Goal: Information Seeking & Learning: Learn about a topic

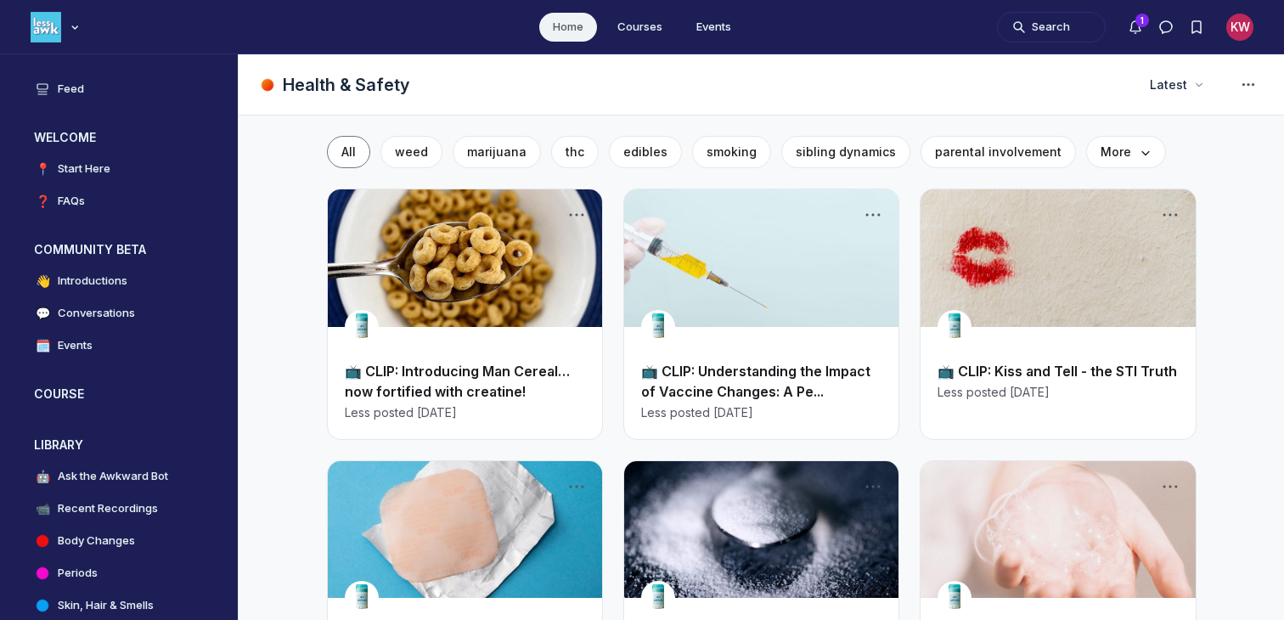
scroll to position [4693, 3251]
click at [1025, 27] on button "Search" at bounding box center [1051, 27] width 109 height 31
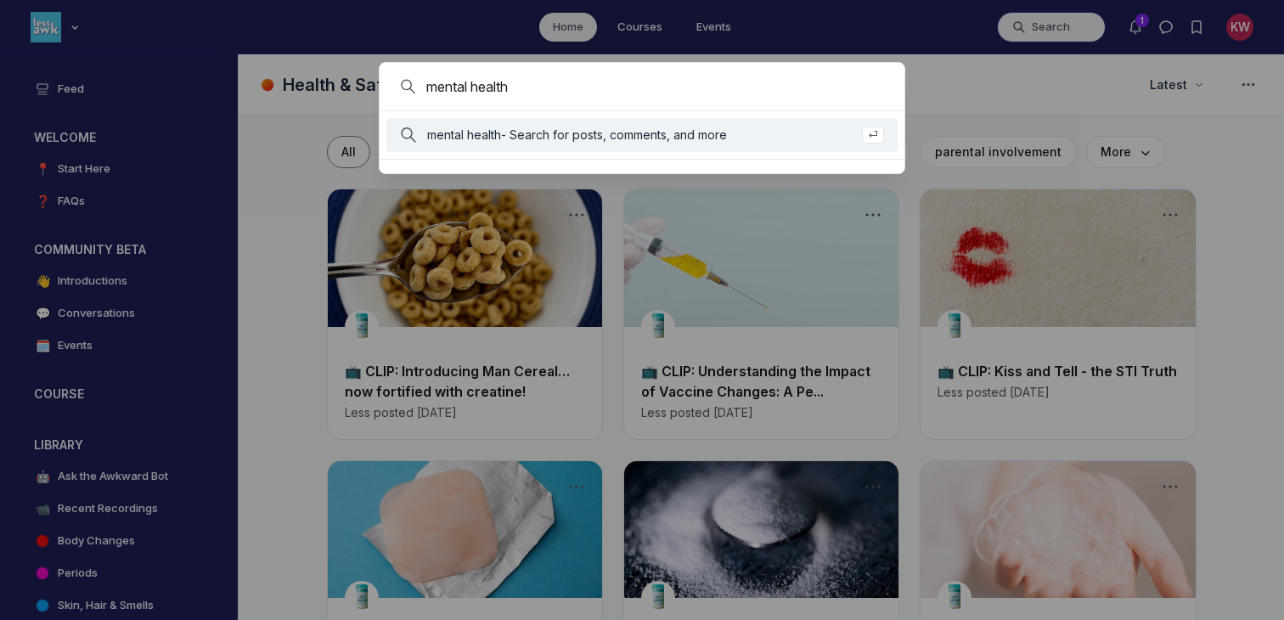
type input "mental health"
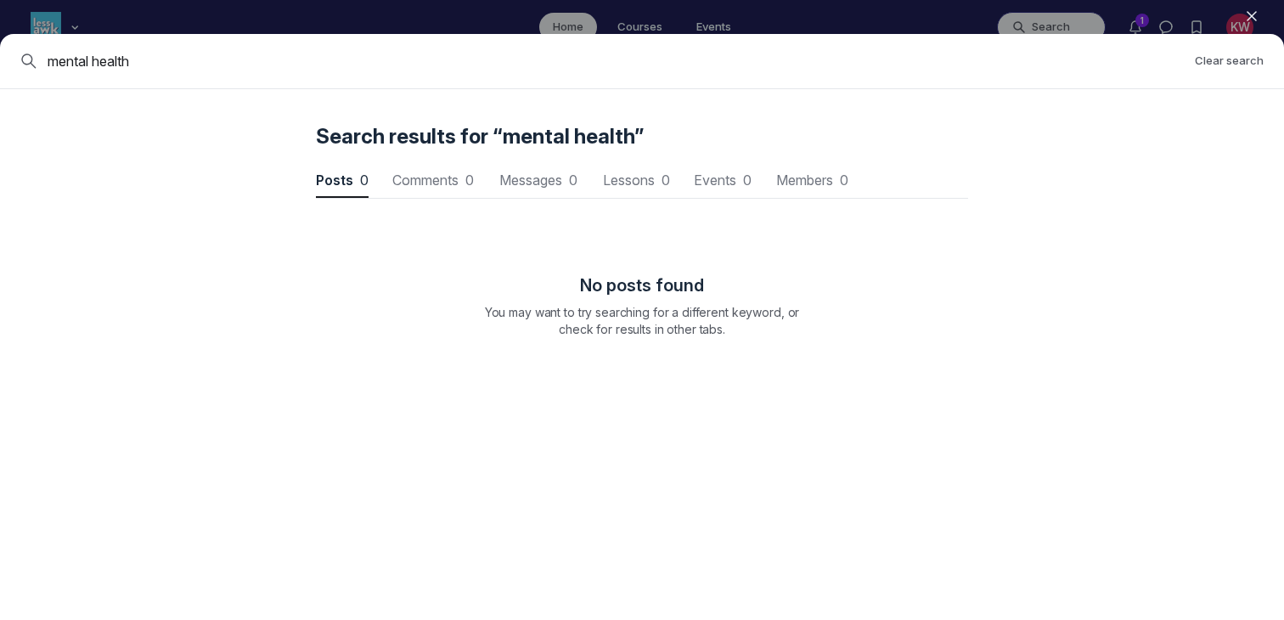
scroll to position [2298, 5115]
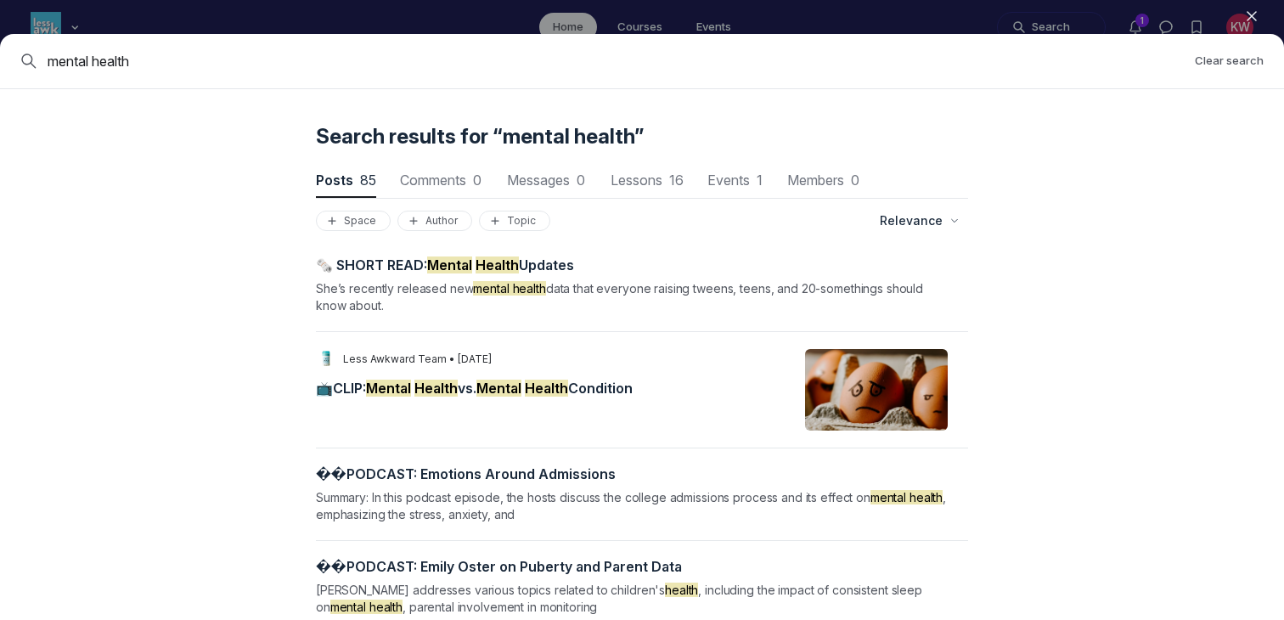
click at [451, 386] on mark "Health" at bounding box center [435, 387] width 43 height 17
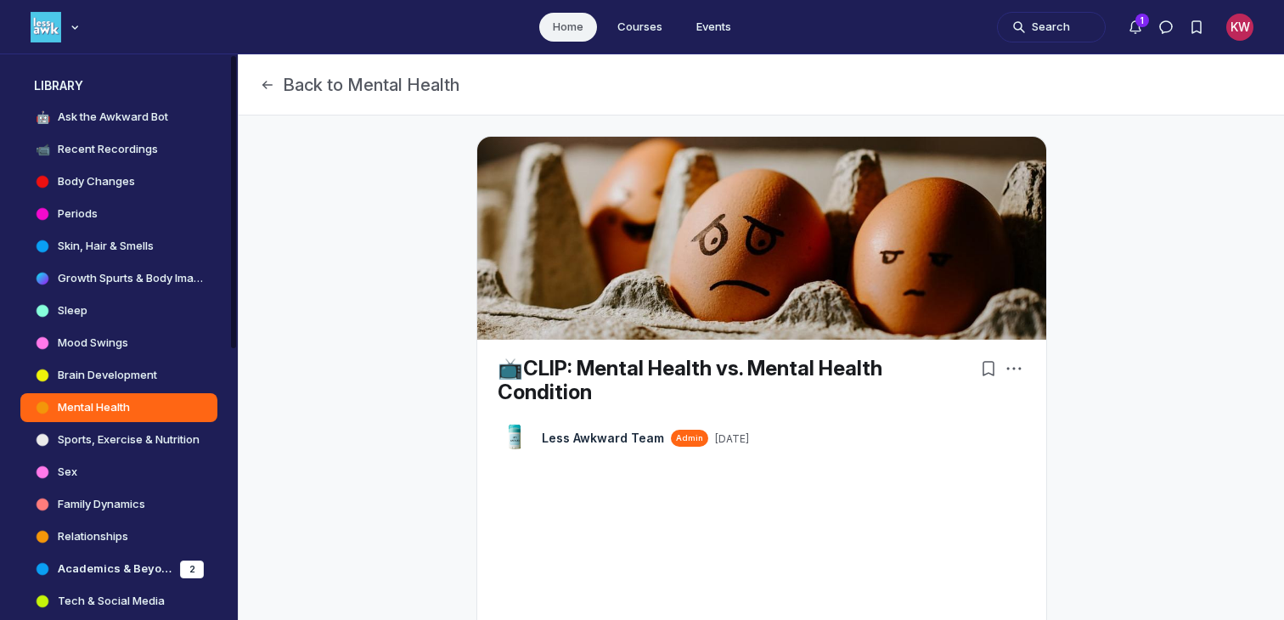
scroll to position [360, 0]
click at [134, 404] on link "Mental Health" at bounding box center [118, 406] width 197 height 29
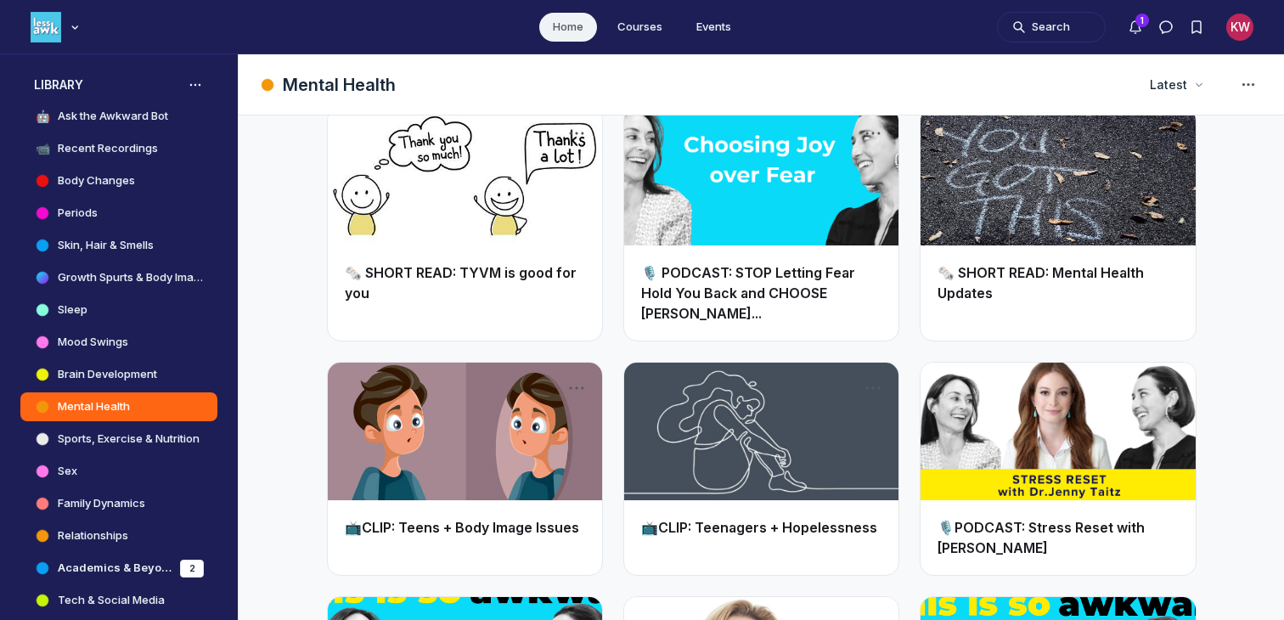
scroll to position [1649, 0]
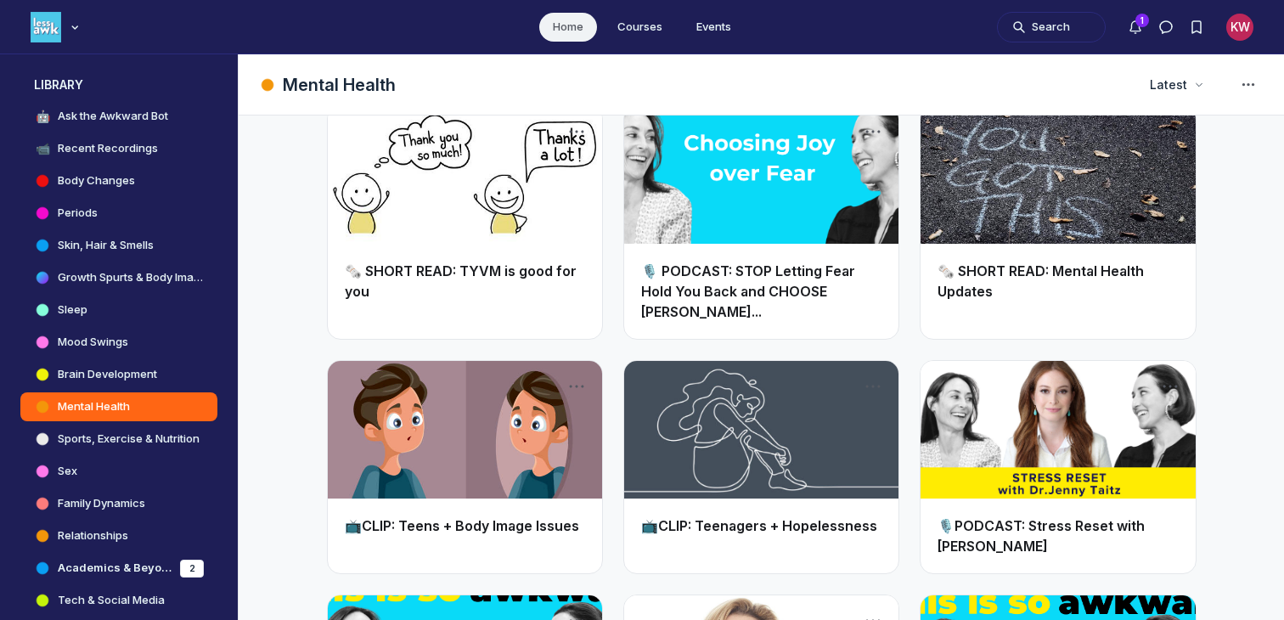
click at [699, 517] on link "📺CLIP: Teenagers + Hopelessness" at bounding box center [759, 525] width 236 height 17
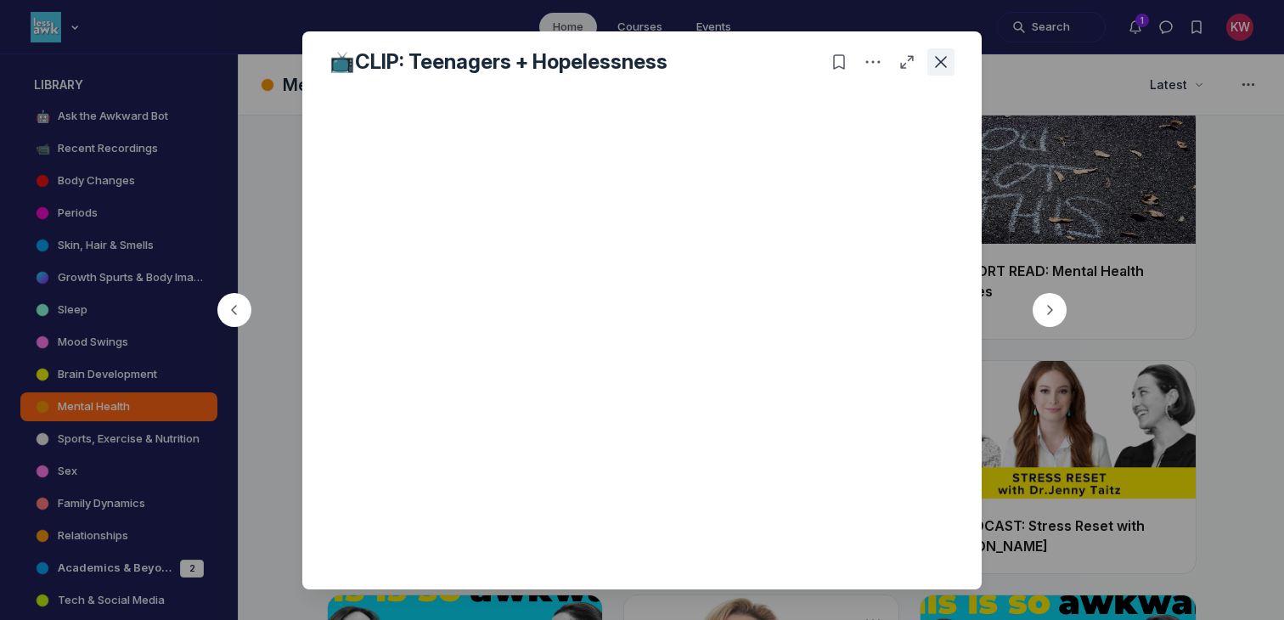
click at [932, 60] on icon "Close post" at bounding box center [940, 61] width 17 height 17
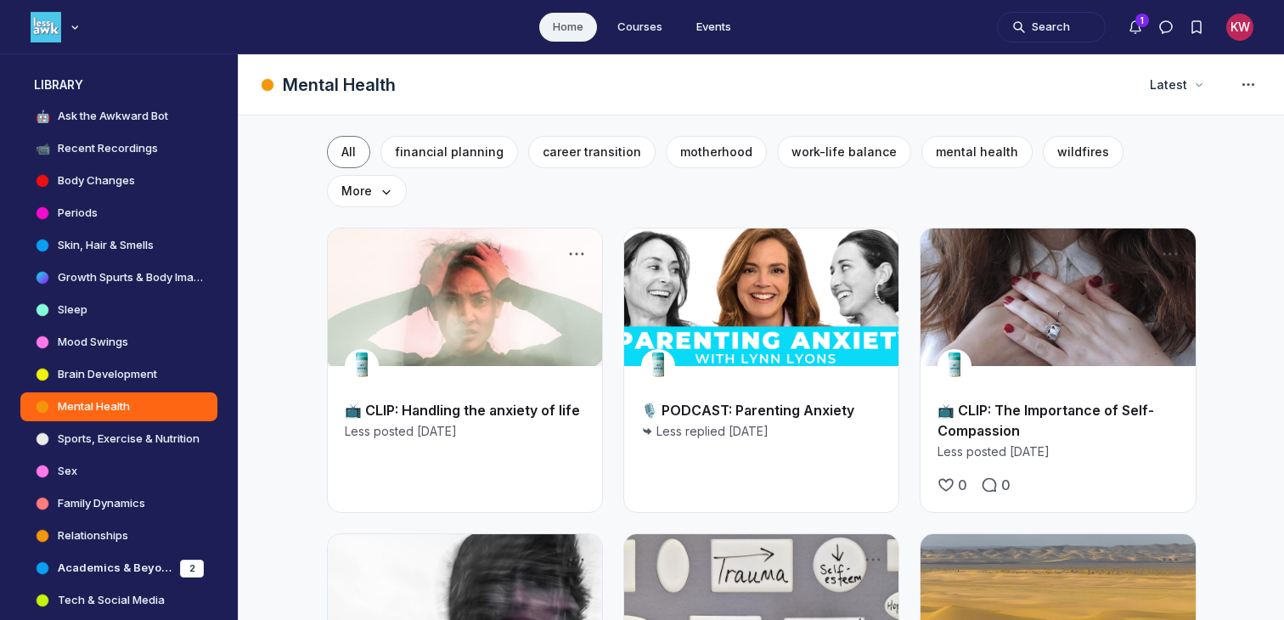
click at [504, 402] on link "📺 CLIP: Handling the anxiety of life" at bounding box center [462, 410] width 235 height 17
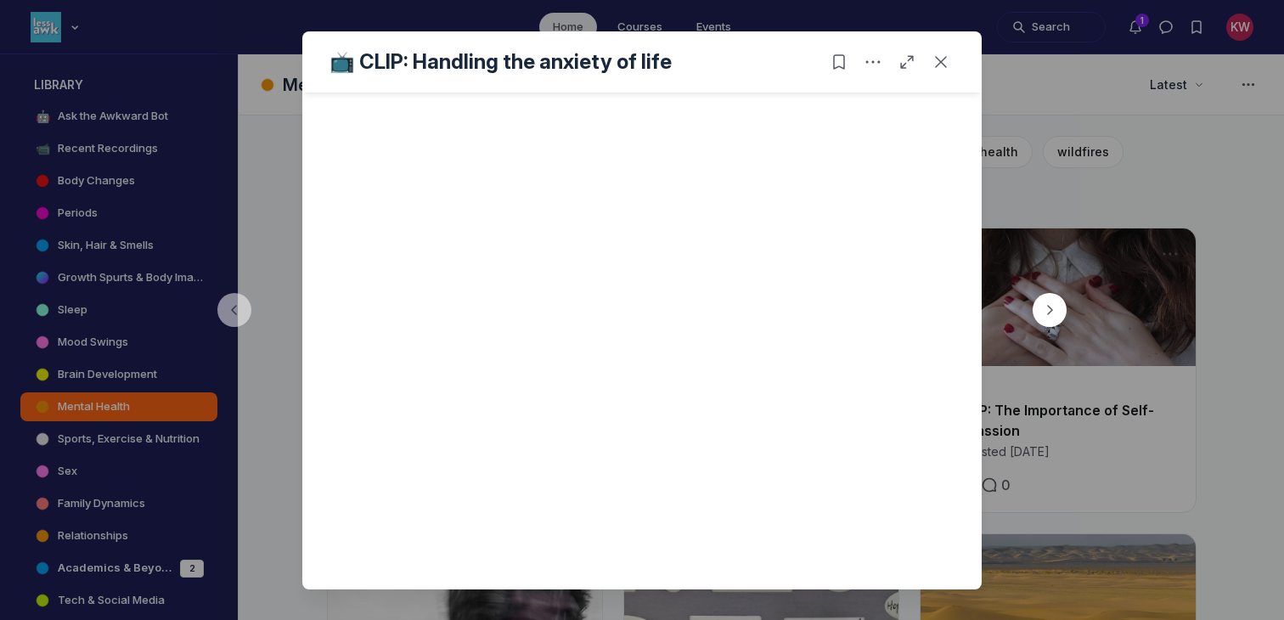
scroll to position [376, 0]
click at [943, 60] on icon "Close post" at bounding box center [940, 61] width 17 height 17
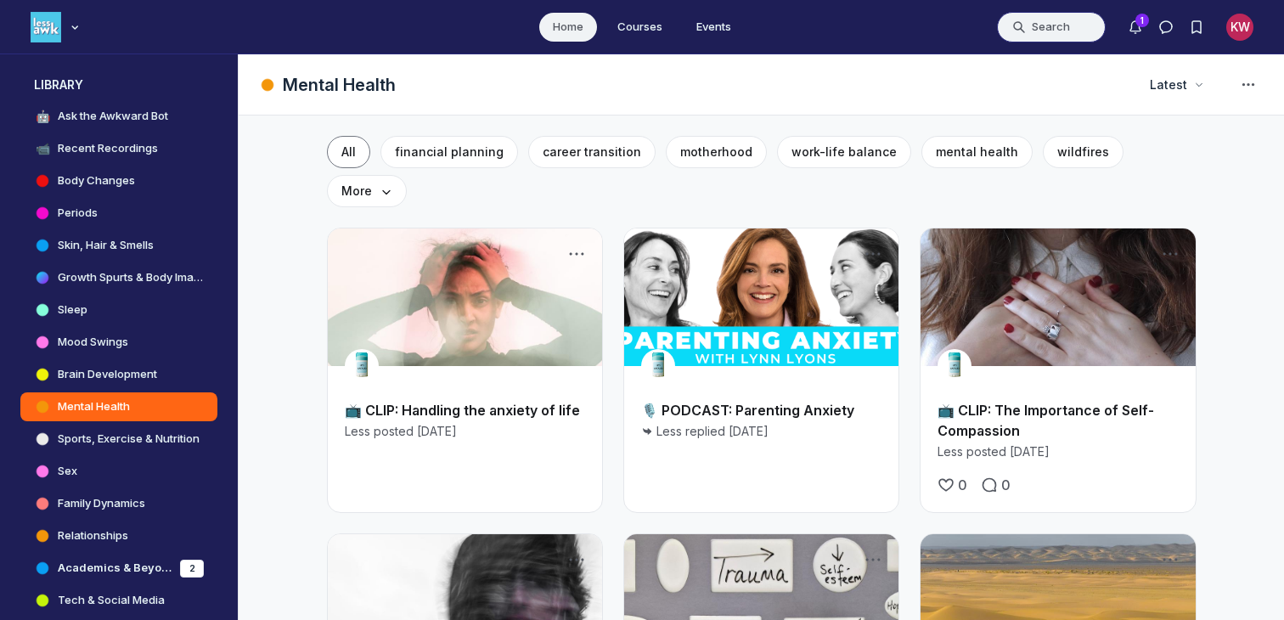
click at [1044, 23] on button "Search" at bounding box center [1051, 27] width 109 height 31
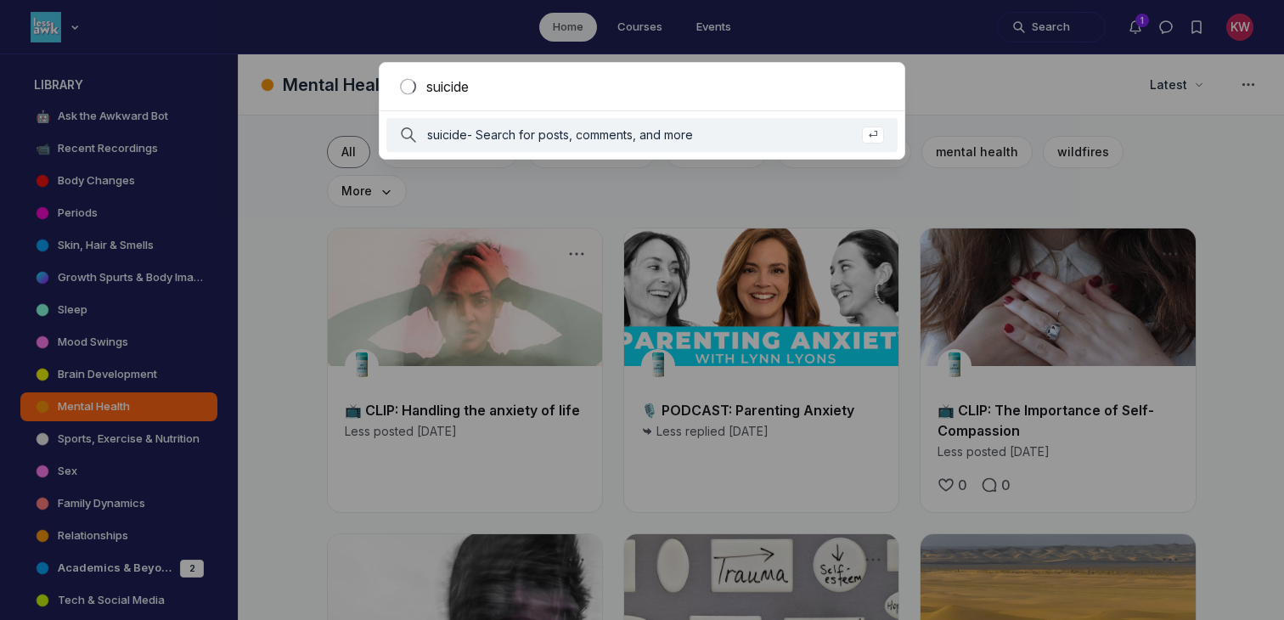
type input "suicide"
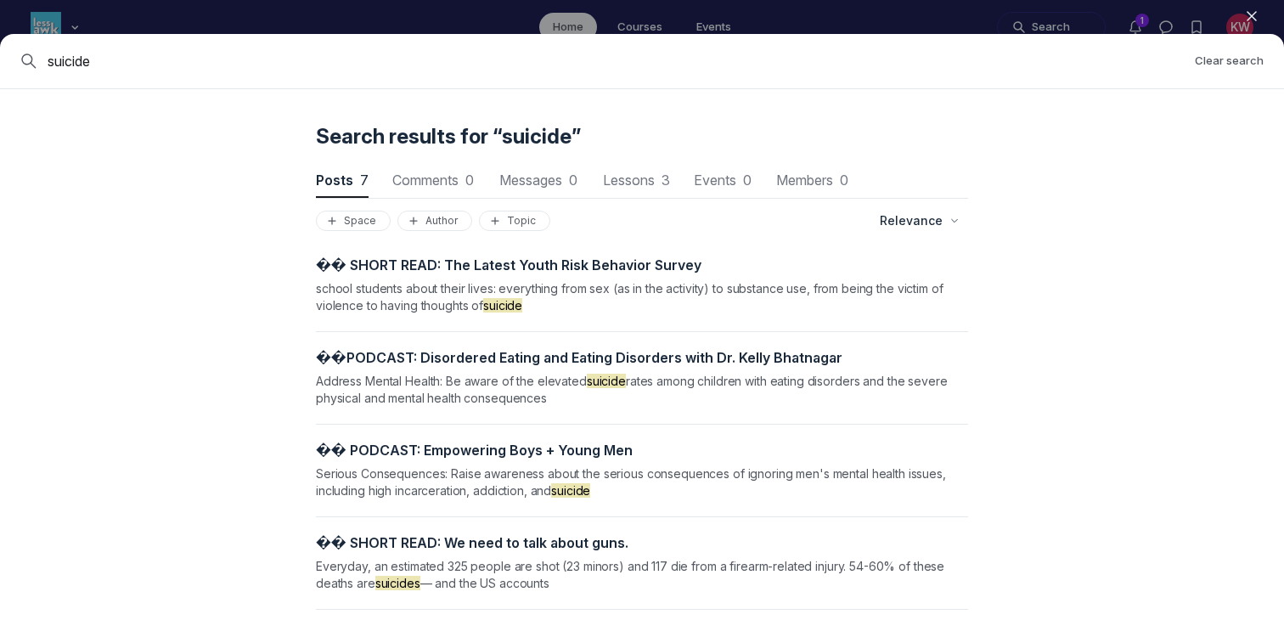
drag, startPoint x: 250, startPoint y: 48, endPoint x: 37, endPoint y: 12, distance: 216.0
click at [37, 12] on div "Close suicide Clear search Search results for “suicide” Posts 7 Posts 7 Comment…" at bounding box center [642, 310] width 1284 height 620
drag, startPoint x: 128, startPoint y: 68, endPoint x: 0, endPoint y: 60, distance: 128.4
click at [0, 60] on div "suicide Clear search" at bounding box center [642, 61] width 1284 height 55
click at [1256, 10] on icon "button" at bounding box center [1251, 16] width 17 height 17
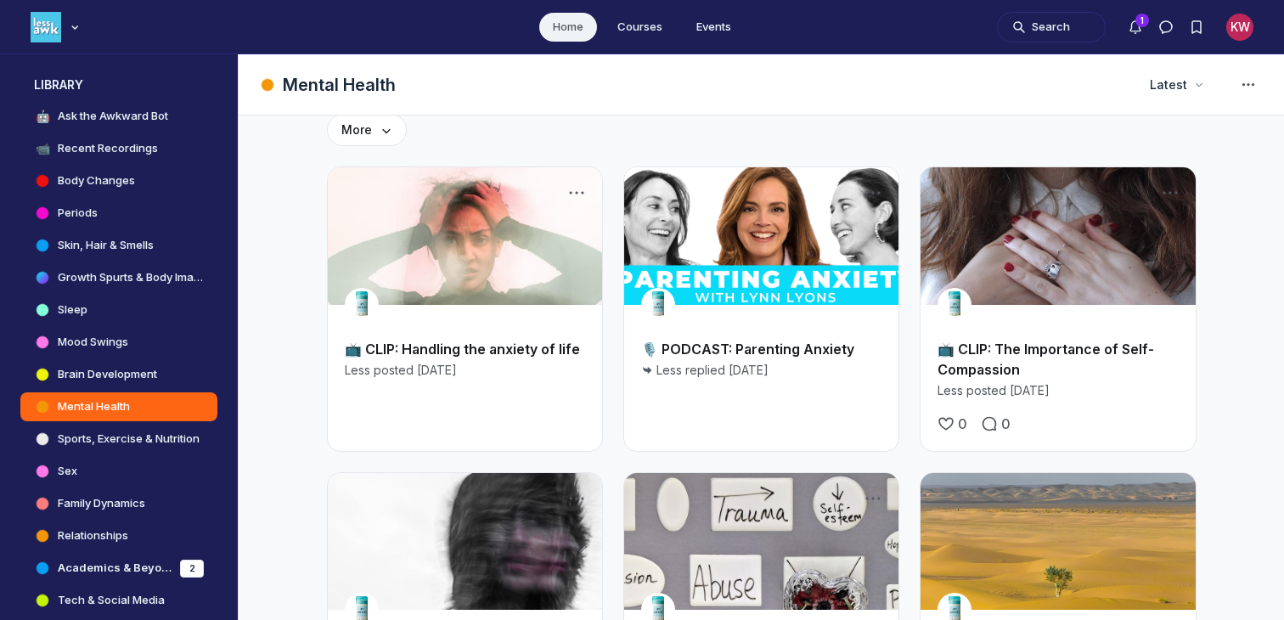
scroll to position [59, 0]
